Goal: Information Seeking & Learning: Learn about a topic

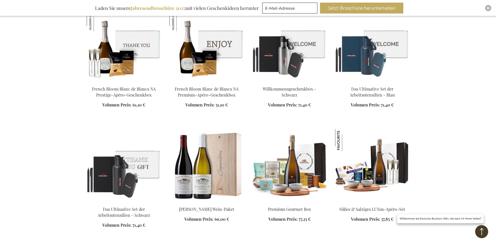
scroll to position [578, 0]
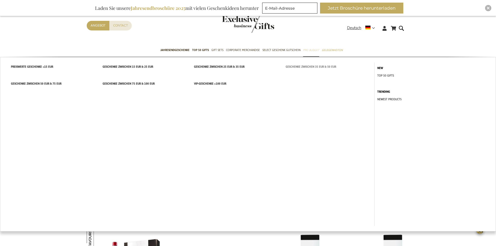
click at [301, 66] on span "Geschenke zwischen 35 EUR & 50 EUR" at bounding box center [310, 66] width 50 height 5
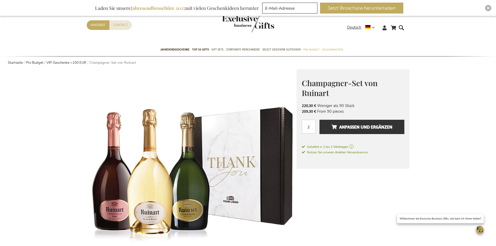
scroll to position [78, 0]
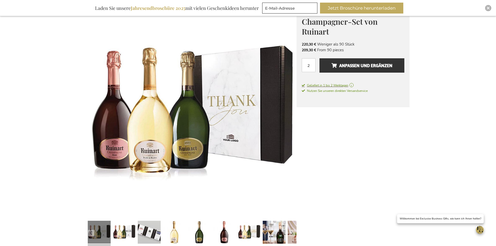
click at [351, 84] on span "Geliefert in 1 bis 2 Werktagen" at bounding box center [353, 85] width 103 height 5
click at [355, 85] on span "Geliefert in 1 bis 2 Werktagen" at bounding box center [353, 85] width 103 height 5
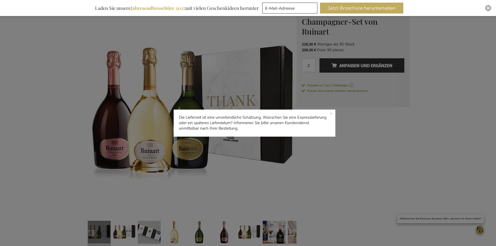
click at [332, 111] on p "Die Lieferzeit ist eine unverbindliche Schätzung. Wünschen Sie eine Expresslief…" at bounding box center [255, 122] width 162 height 27
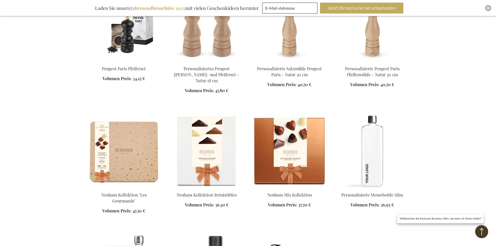
scroll to position [755, 0]
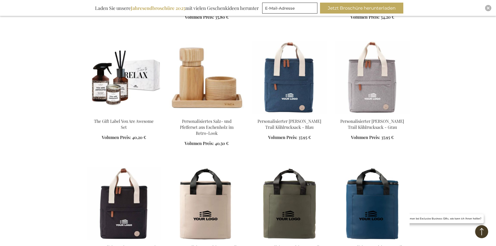
scroll to position [1041, 0]
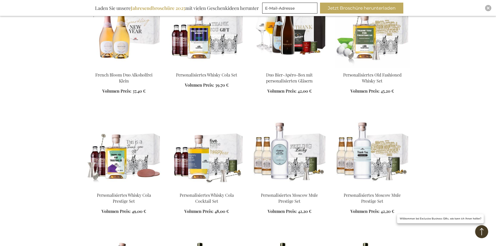
scroll to position [1587, 0]
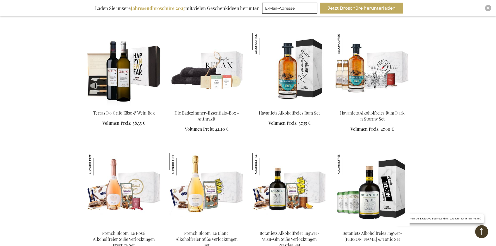
scroll to position [2420, 0]
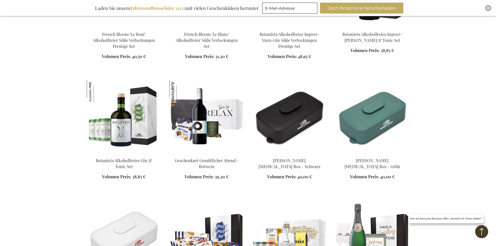
scroll to position [2680, 0]
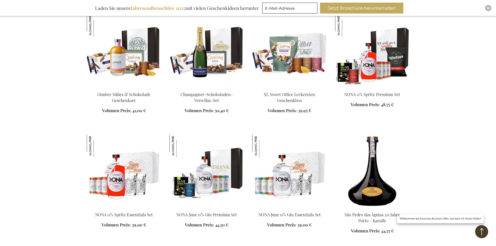
scroll to position [3304, 0]
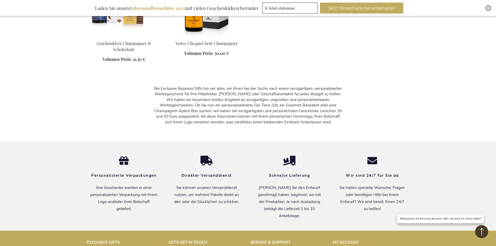
scroll to position [5099, 0]
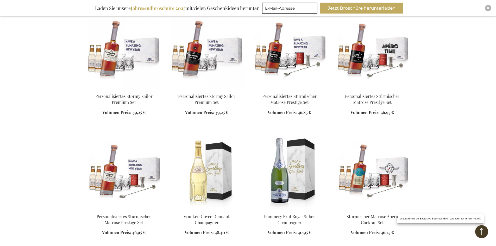
scroll to position [236, 0]
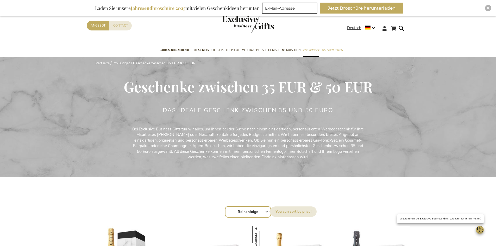
click at [267, 213] on select "Reihenfolge Best Sellers Am meisten angesehen Neu Biggest Saving Price: low to …" at bounding box center [248, 211] width 46 height 11
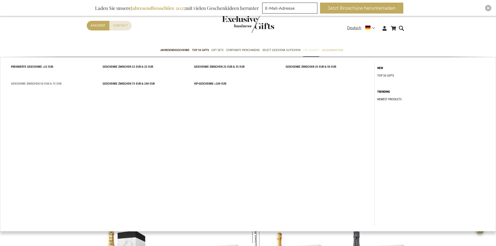
click at [50, 85] on span "Geschenke zwischen 50 EUR & 75 EUR" at bounding box center [36, 83] width 50 height 5
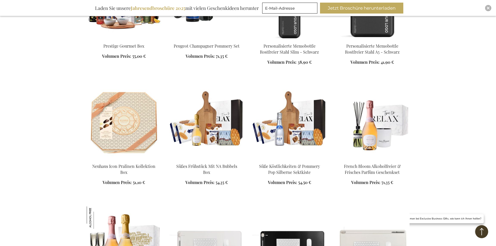
scroll to position [1219, 0]
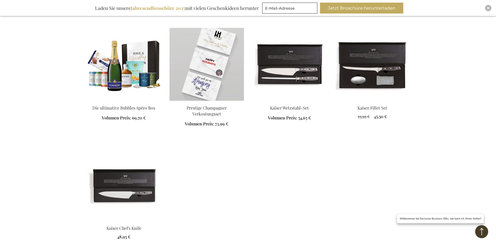
scroll to position [2805, 0]
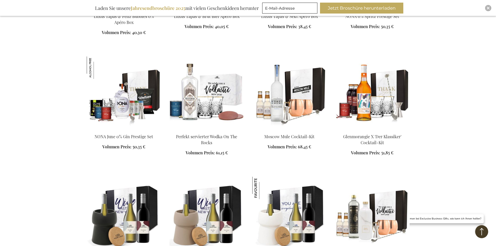
scroll to position [2467, 0]
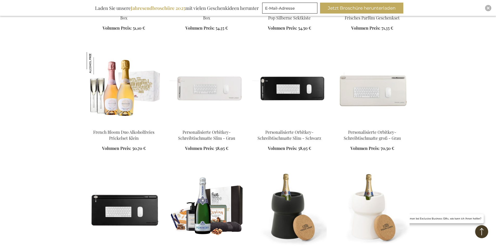
scroll to position [1140, 0]
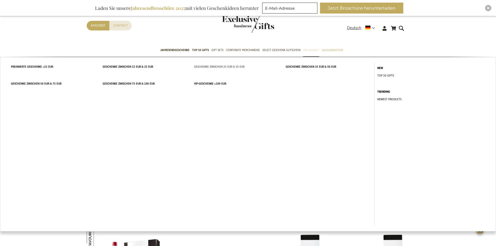
click at [211, 66] on span "Geschenke zwischen 25 EUR & 35 EUR" at bounding box center [219, 66] width 50 height 5
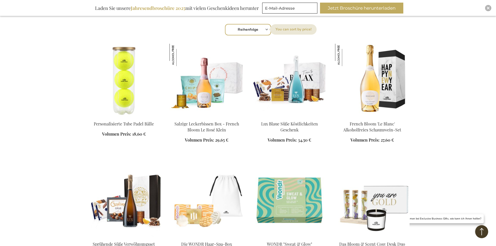
scroll to position [286, 0]
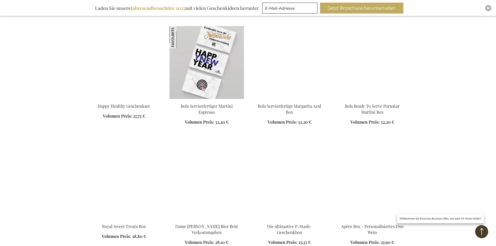
scroll to position [2672, 0]
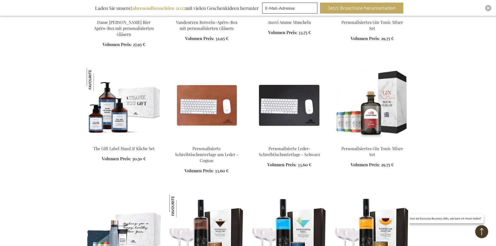
scroll to position [2568, 0]
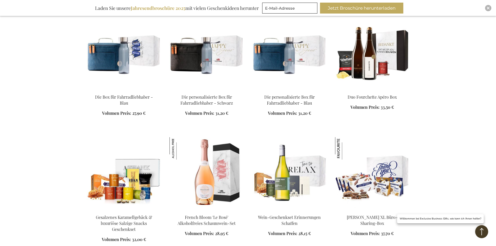
scroll to position [1735, 0]
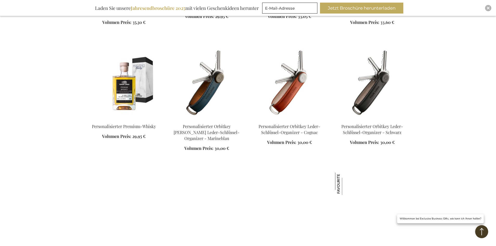
scroll to position [1215, 0]
